Goal: Transaction & Acquisition: Purchase product/service

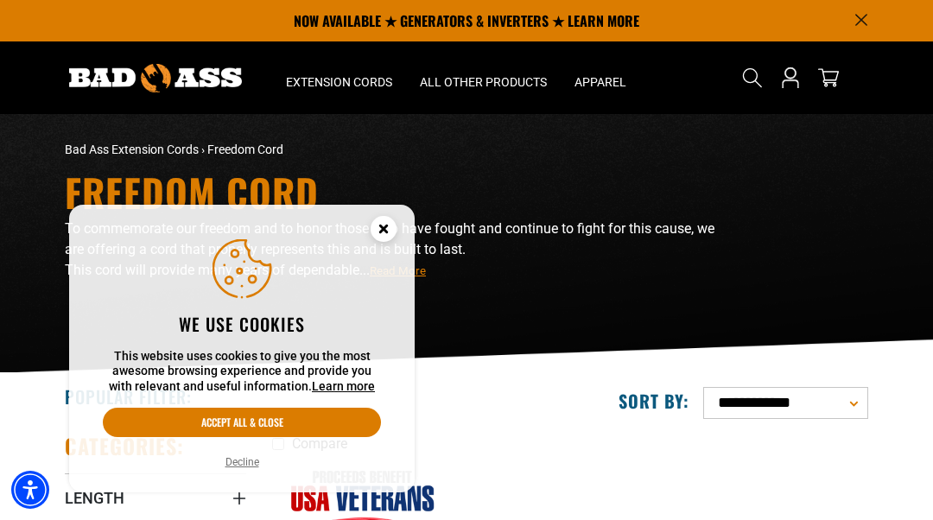
click at [258, 465] on button "Decline" at bounding box center [242, 462] width 44 height 17
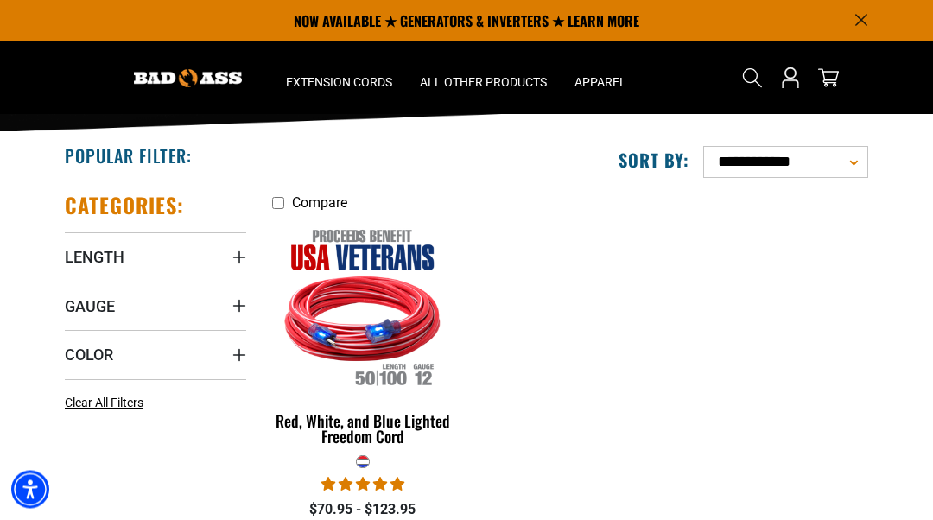
scroll to position [229, 0]
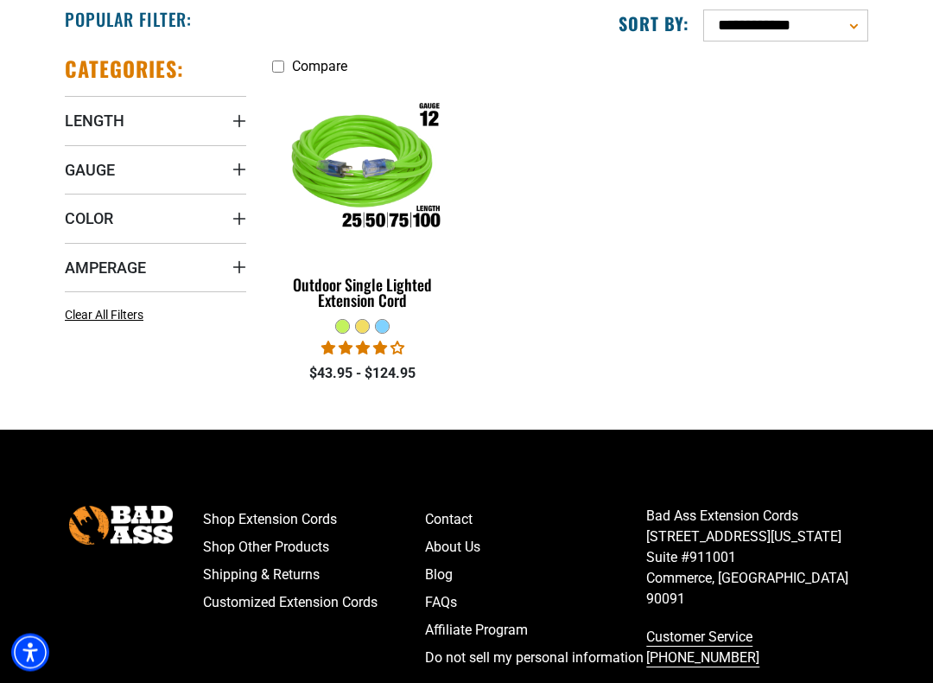
scroll to position [378, 0]
click at [359, 194] on img at bounding box center [363, 170] width 187 height 168
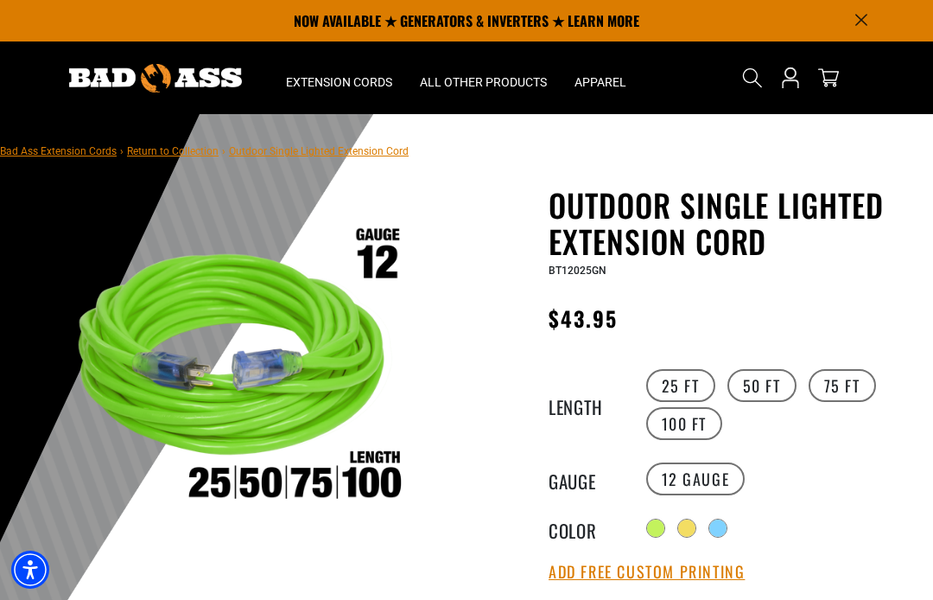
click at [696, 429] on label "100 FT" at bounding box center [684, 423] width 77 height 33
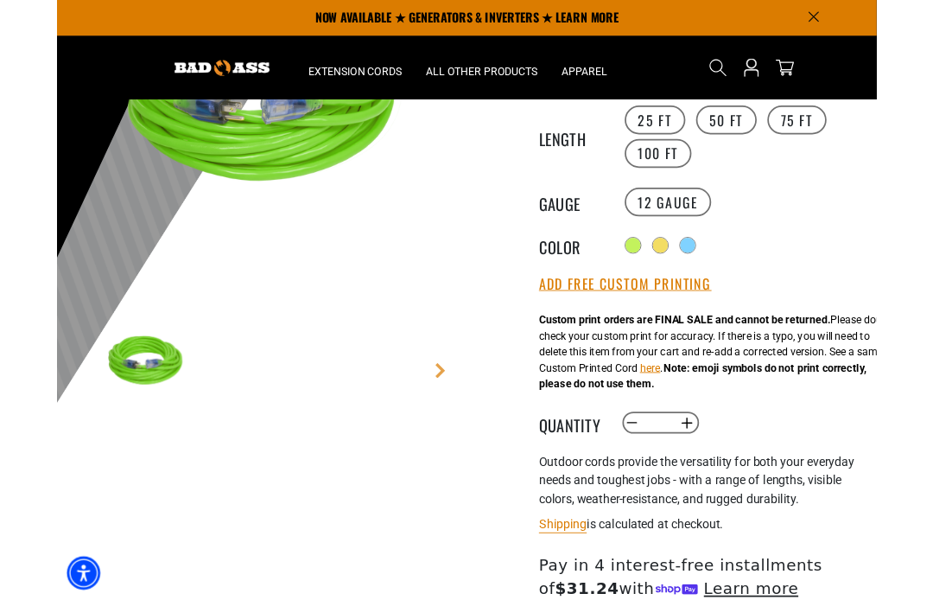
scroll to position [180, 0]
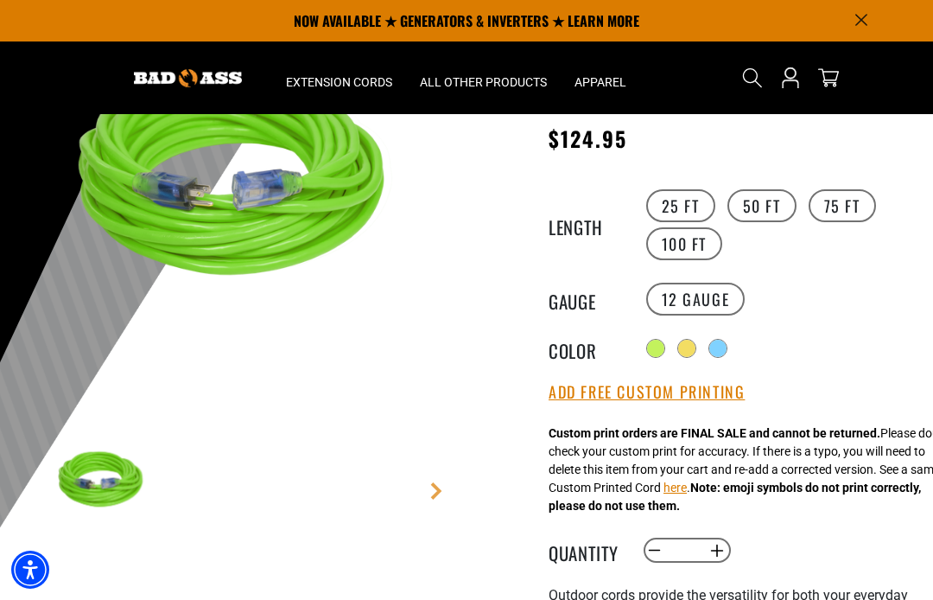
click at [692, 341] on div at bounding box center [686, 348] width 17 height 17
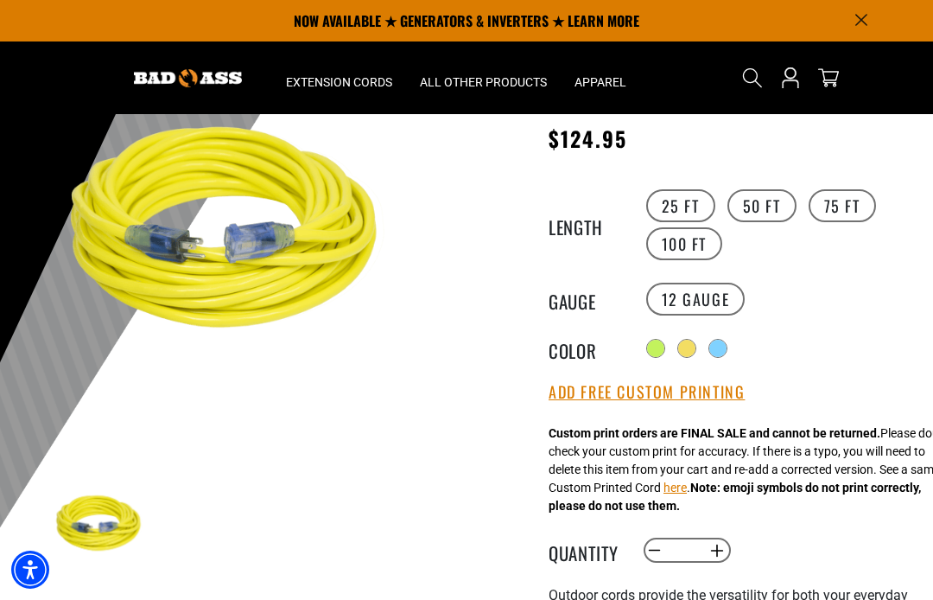
click at [722, 344] on div at bounding box center [718, 348] width 17 height 17
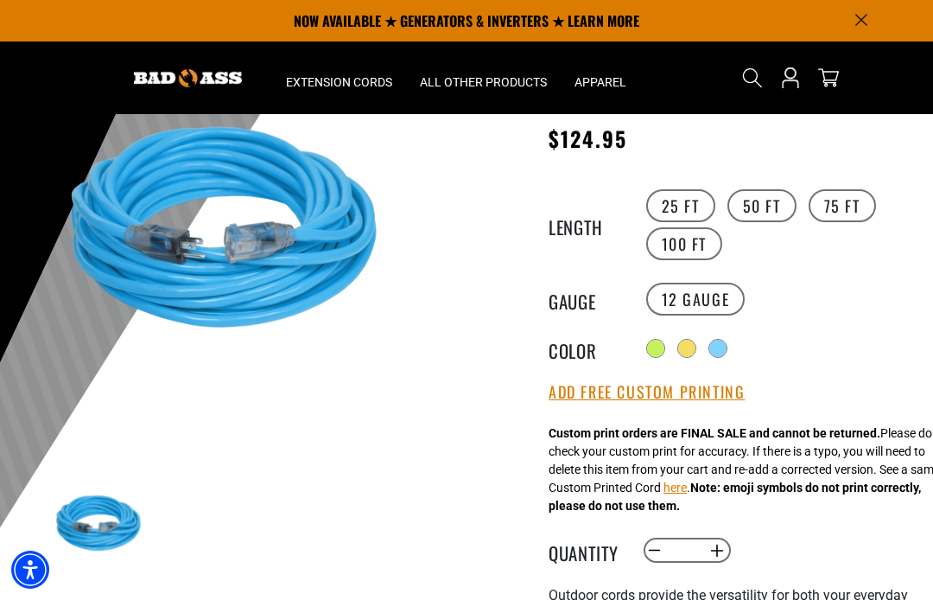
click at [650, 349] on div at bounding box center [655, 348] width 17 height 17
